Goal: Transaction & Acquisition: Book appointment/travel/reservation

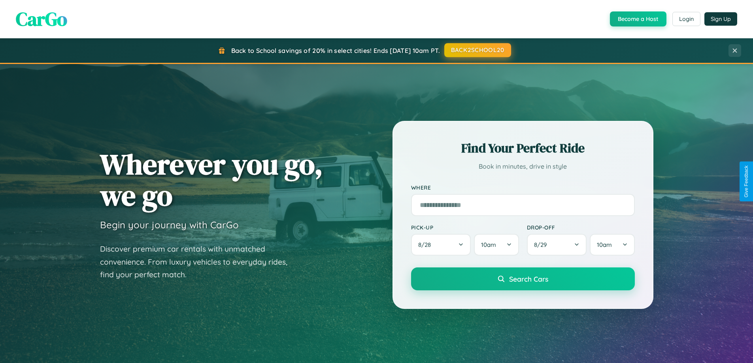
click at [477, 50] on button "BACK2SCHOOL20" at bounding box center [477, 50] width 67 height 14
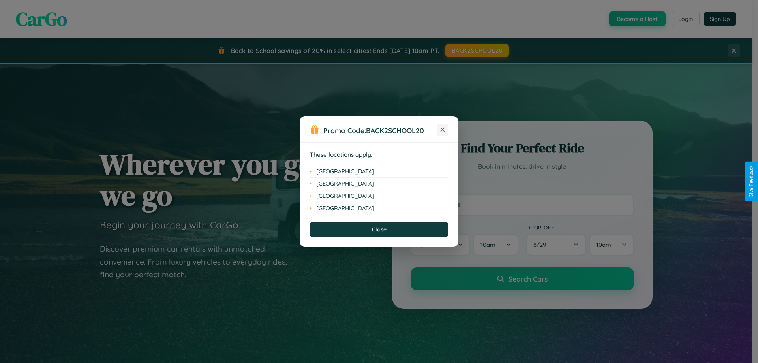
click at [443, 130] on icon at bounding box center [443, 130] width 4 height 4
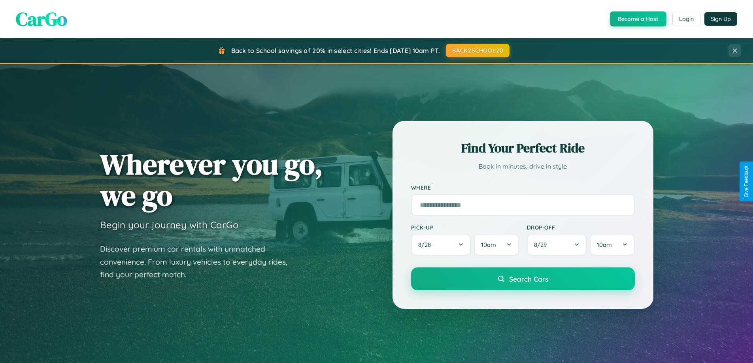
scroll to position [696, 0]
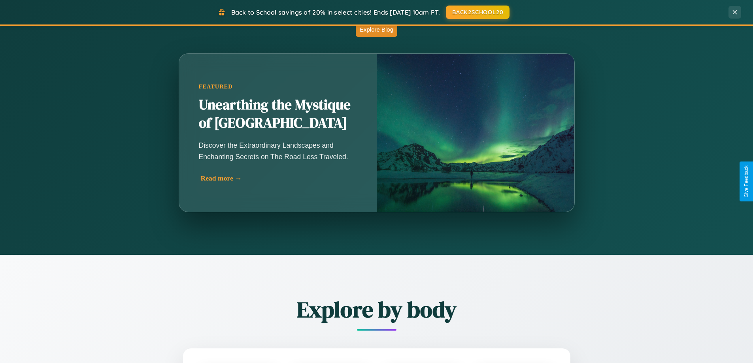
click at [278, 178] on div "Read more →" at bounding box center [280, 178] width 158 height 8
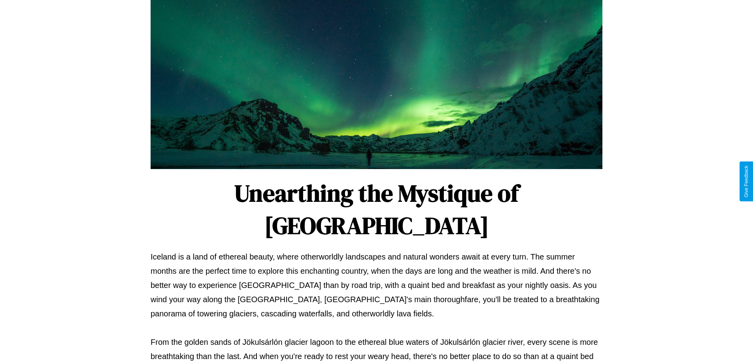
scroll to position [256, 0]
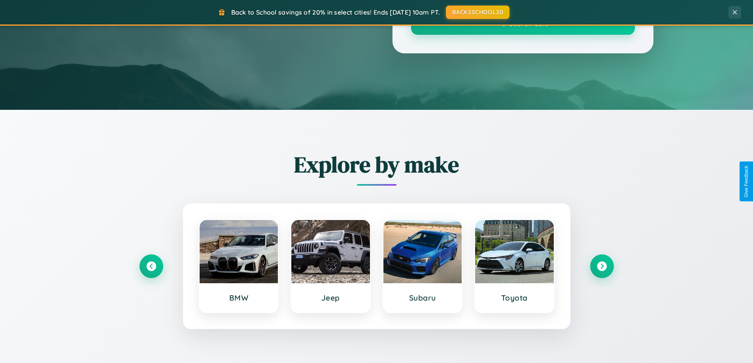
scroll to position [696, 0]
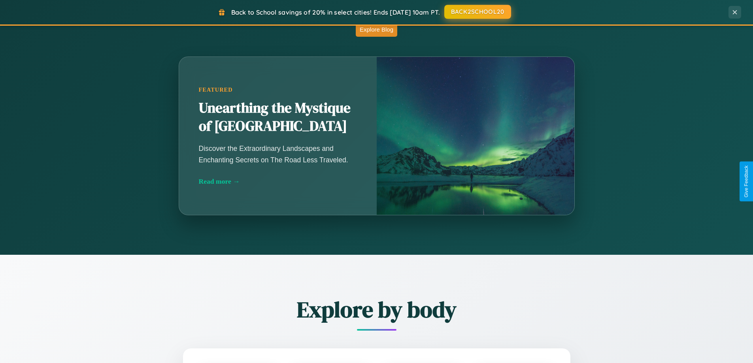
click at [477, 12] on button "BACK2SCHOOL20" at bounding box center [477, 12] width 67 height 14
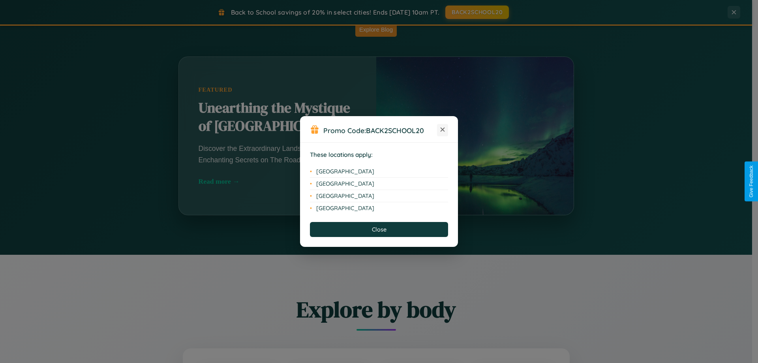
click at [443, 130] on icon at bounding box center [443, 130] width 4 height 4
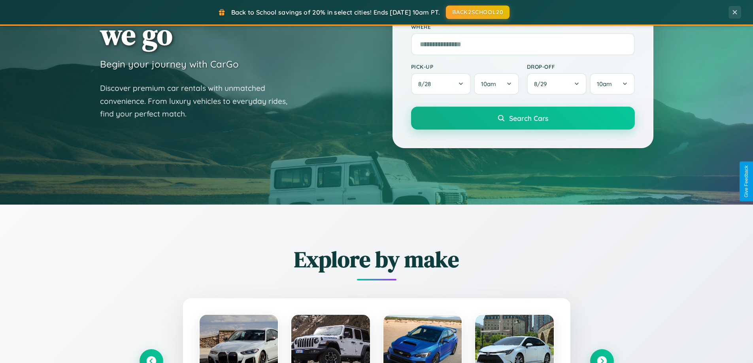
scroll to position [0, 0]
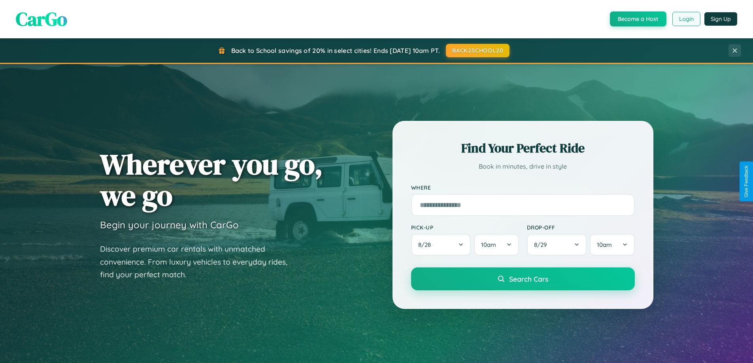
click at [685, 19] on button "Login" at bounding box center [686, 19] width 28 height 14
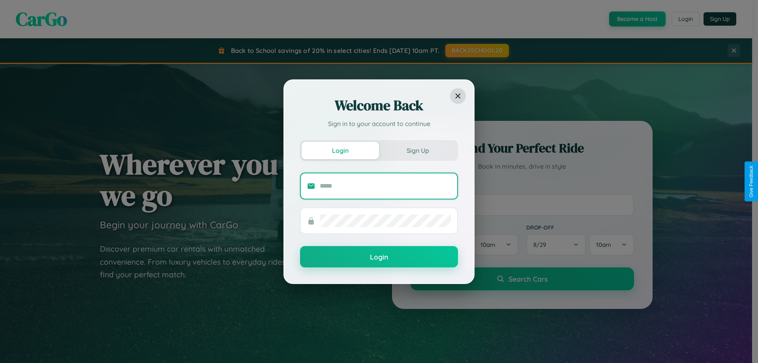
click at [386, 186] on input "text" at bounding box center [385, 186] width 131 height 13
type input "**********"
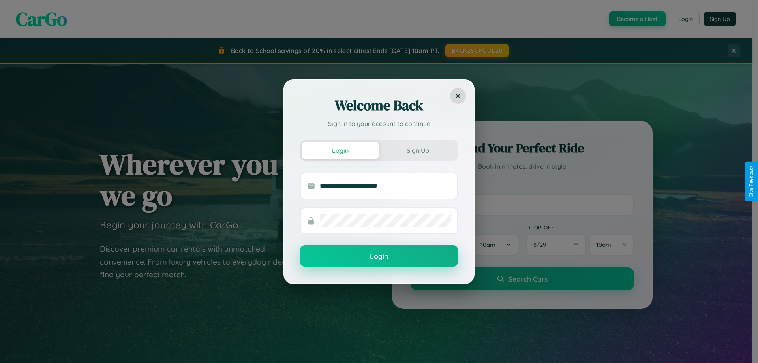
click at [379, 256] on button "Login" at bounding box center [379, 255] width 158 height 21
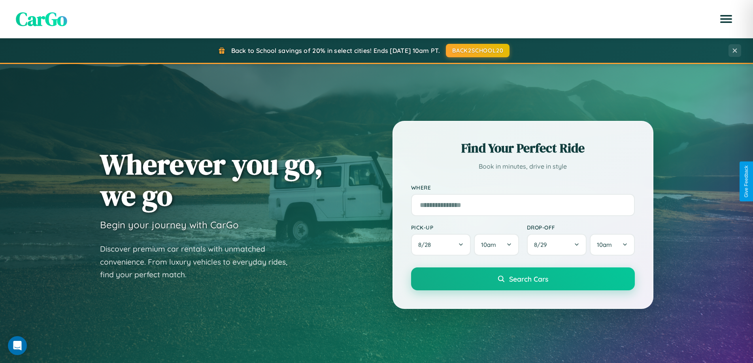
scroll to position [1269, 0]
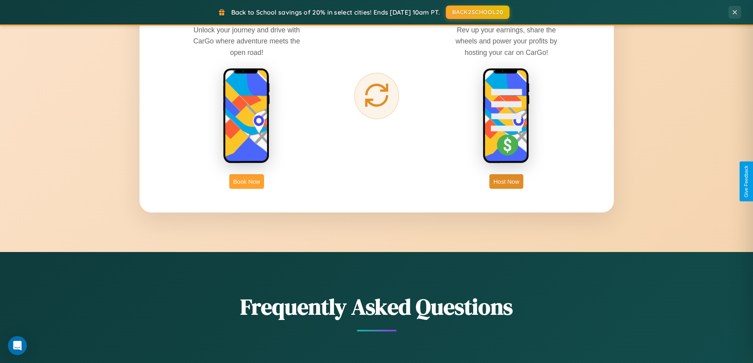
click at [246, 181] on button "Book Now" at bounding box center [246, 181] width 35 height 15
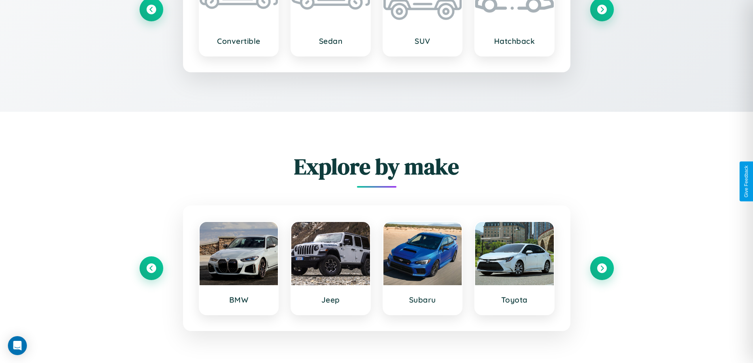
scroll to position [4, 0]
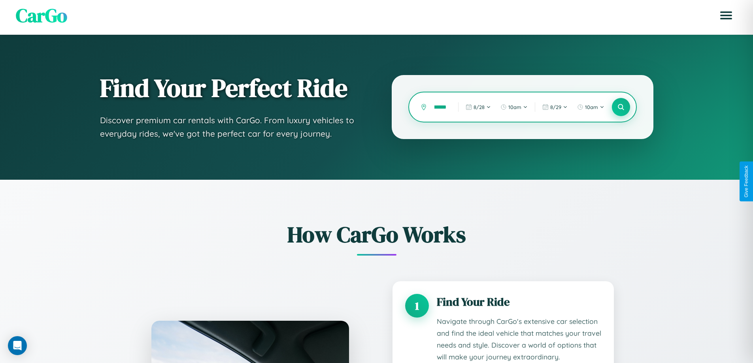
type input "******"
click at [620, 107] on icon at bounding box center [621, 107] width 8 height 8
